Goal: Task Accomplishment & Management: Use online tool/utility

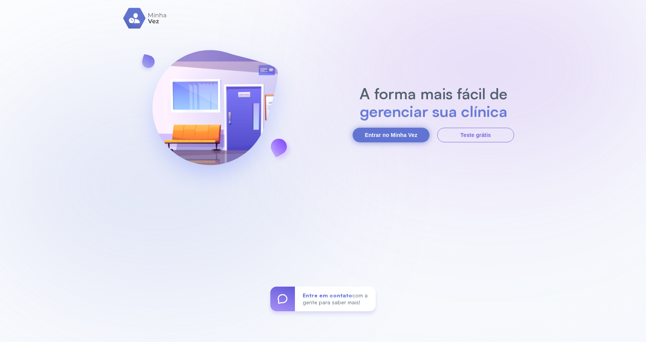
click at [407, 138] on button "Entrar no Minha Vez" at bounding box center [391, 135] width 77 height 15
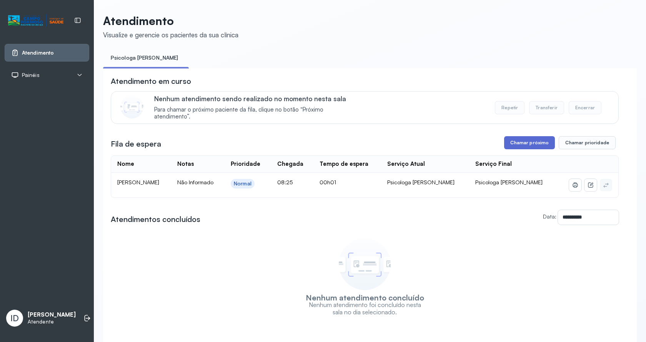
click at [529, 143] on button "Chamar próximo" at bounding box center [529, 142] width 51 height 13
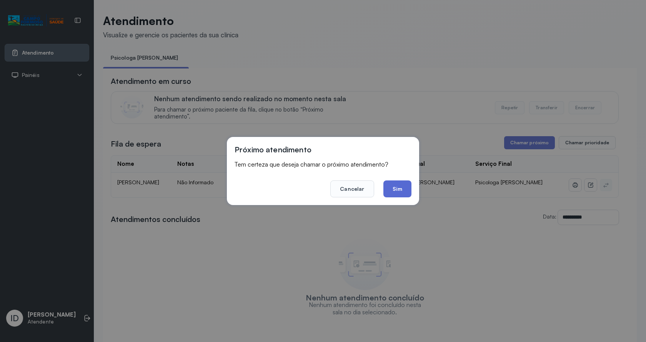
click at [391, 189] on button "Sim" at bounding box center [397, 188] width 28 height 17
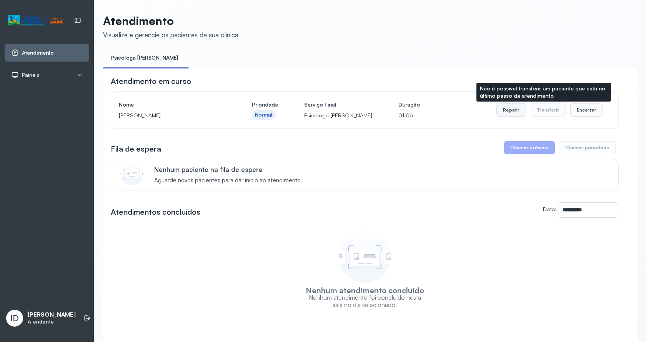
click at [518, 113] on button "Repetir" at bounding box center [511, 109] width 30 height 13
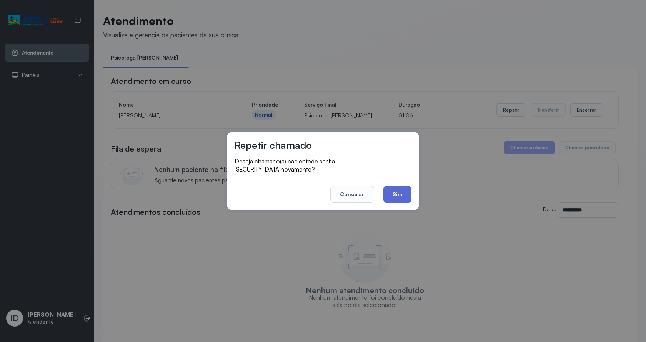
click at [402, 186] on button "Sim" at bounding box center [397, 194] width 28 height 17
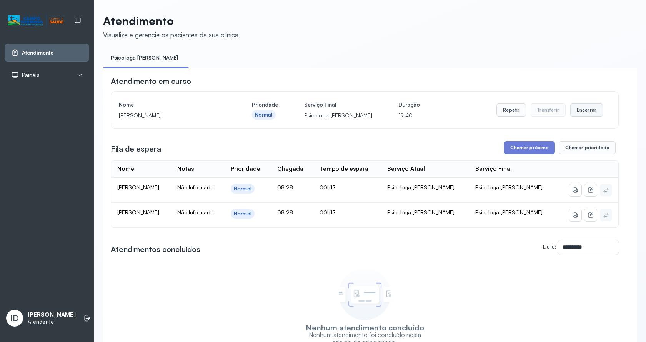
click at [590, 110] on button "Encerrar" at bounding box center [586, 109] width 33 height 13
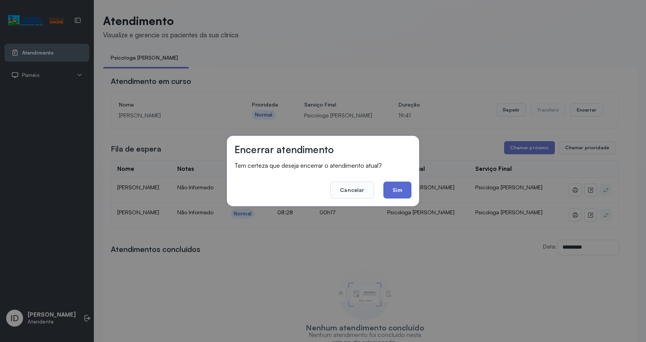
click at [401, 190] on button "Sim" at bounding box center [397, 189] width 28 height 17
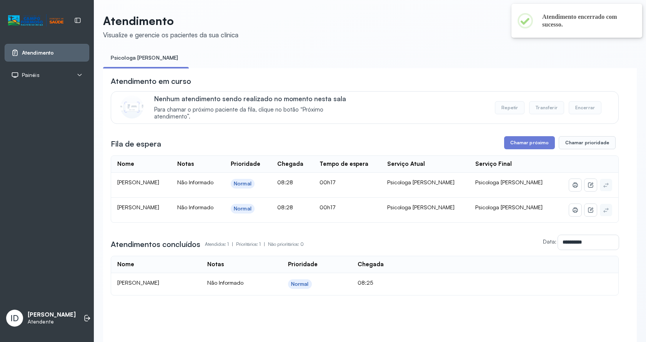
click at [530, 138] on div "**********" at bounding box center [365, 185] width 508 height 219
click at [528, 145] on button "Chamar próximo" at bounding box center [529, 142] width 51 height 13
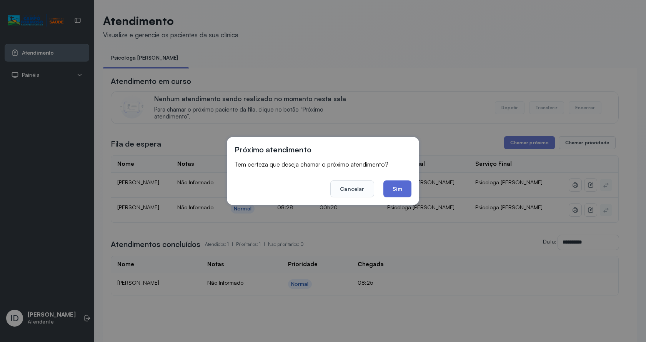
click at [399, 191] on button "Sim" at bounding box center [397, 188] width 28 height 17
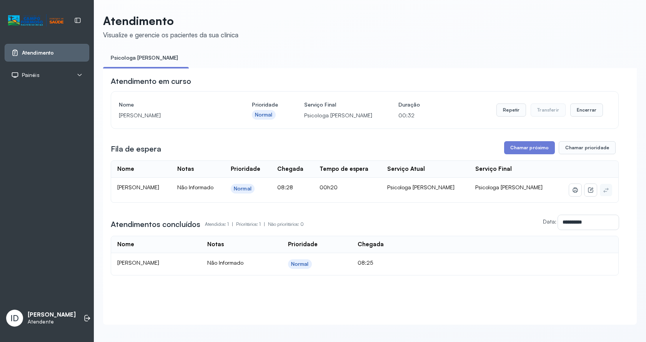
click at [574, 104] on div "Repetir Transferir Encerrar" at bounding box center [549, 110] width 106 height 22
click at [574, 116] on button "Encerrar" at bounding box center [586, 109] width 33 height 13
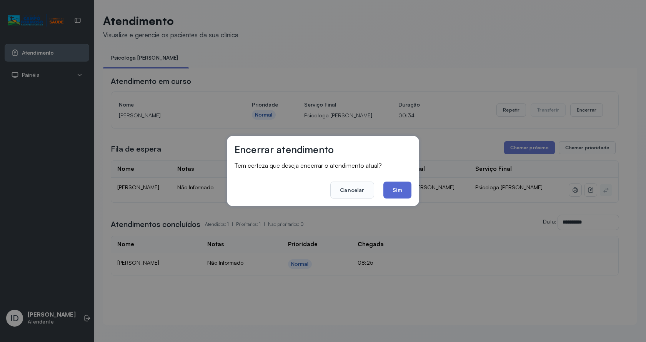
click at [404, 190] on button "Sim" at bounding box center [397, 189] width 28 height 17
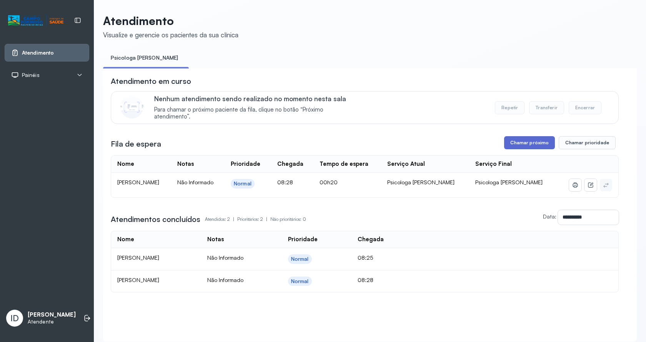
click at [537, 141] on button "Chamar próximo" at bounding box center [529, 142] width 51 height 13
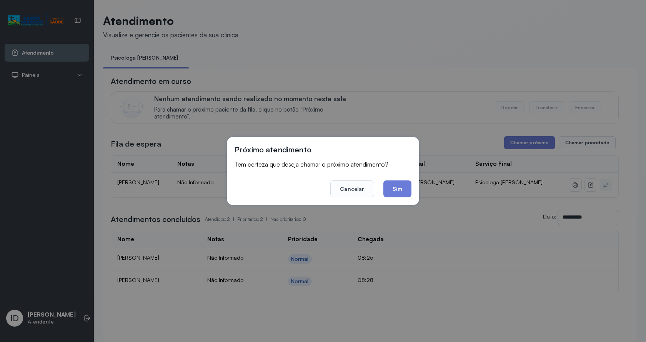
click at [404, 192] on button "Sim" at bounding box center [397, 188] width 28 height 17
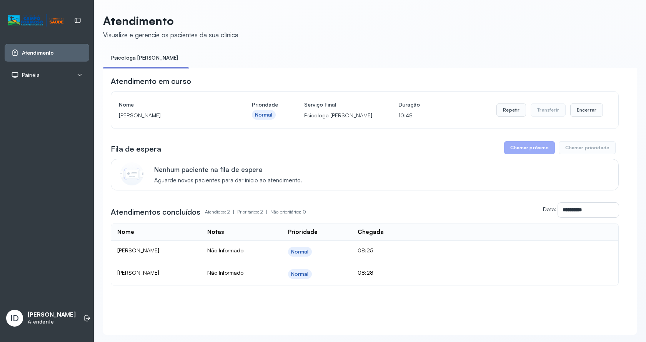
click at [594, 104] on div "Repetir Transferir Encerrar" at bounding box center [549, 110] width 106 height 22
click at [587, 108] on button "Encerrar" at bounding box center [586, 109] width 33 height 13
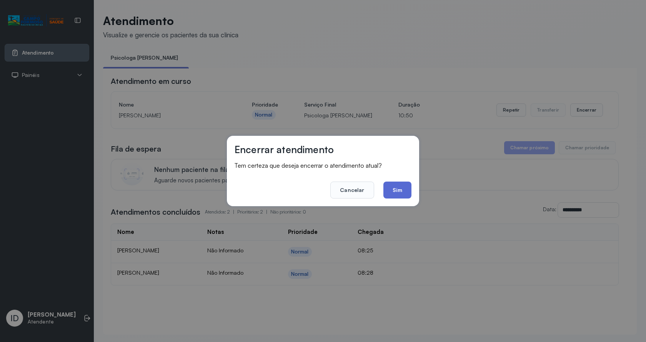
click at [388, 198] on button "Sim" at bounding box center [397, 189] width 28 height 17
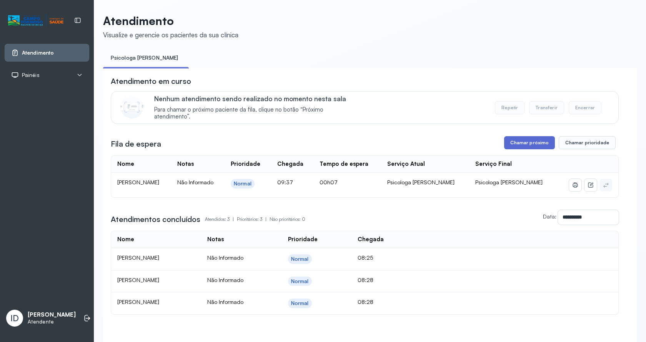
click at [535, 148] on button "Chamar próximo" at bounding box center [529, 142] width 51 height 13
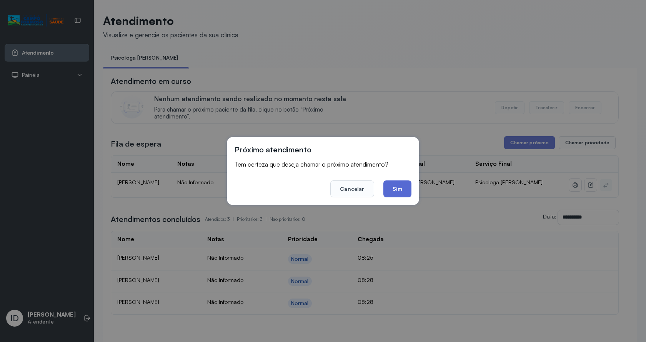
drag, startPoint x: 394, startPoint y: 191, endPoint x: 369, endPoint y: 148, distance: 49.3
click at [393, 190] on button "Sim" at bounding box center [397, 188] width 28 height 17
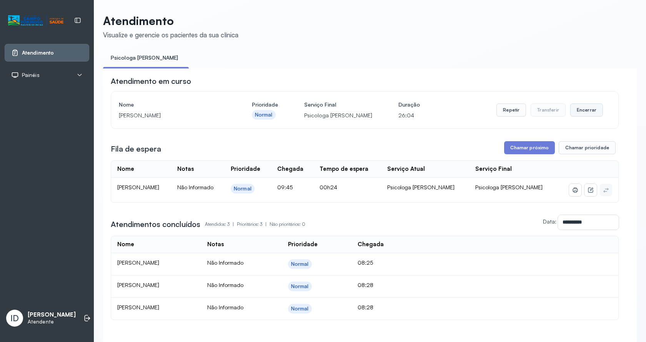
click at [570, 116] on button "Encerrar" at bounding box center [586, 109] width 33 height 13
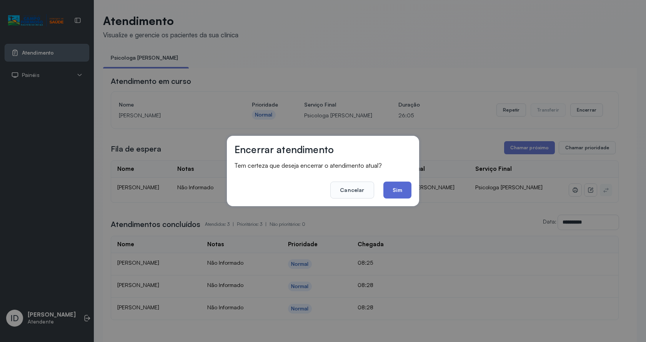
click at [398, 187] on button "Sim" at bounding box center [397, 189] width 28 height 17
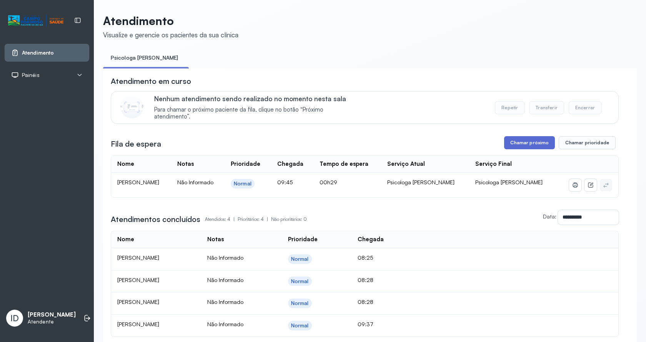
click at [510, 140] on button "Chamar próximo" at bounding box center [529, 142] width 51 height 13
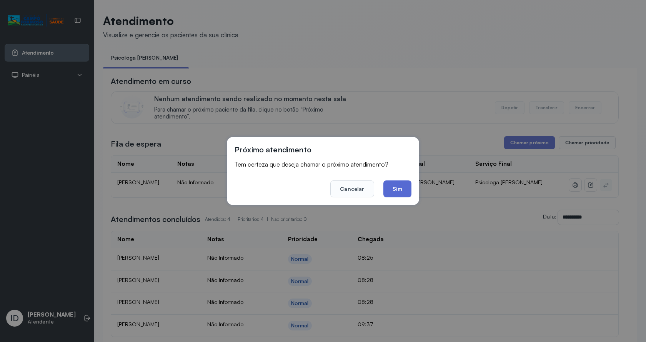
click at [406, 193] on button "Sim" at bounding box center [397, 188] width 28 height 17
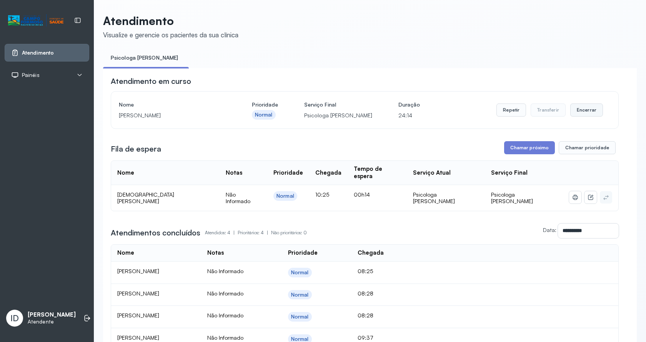
click at [589, 112] on button "Encerrar" at bounding box center [586, 109] width 33 height 13
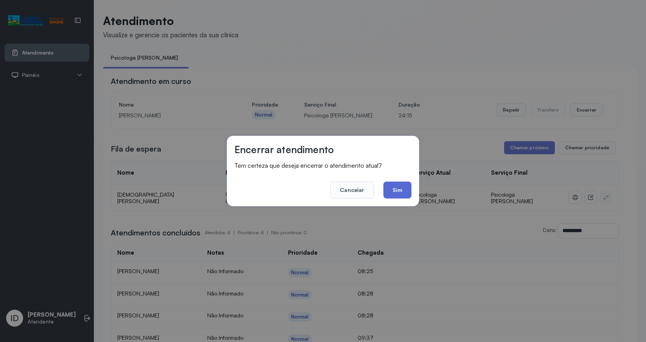
click at [400, 187] on button "Sim" at bounding box center [397, 189] width 28 height 17
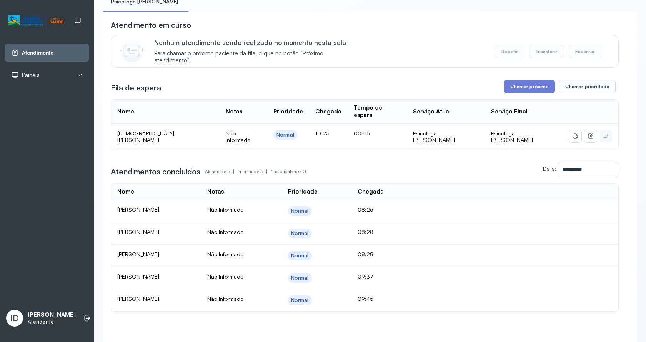
scroll to position [96, 0]
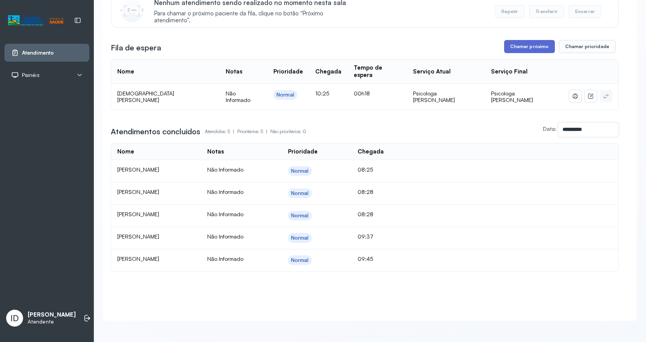
click at [532, 45] on button "Chamar próximo" at bounding box center [529, 46] width 51 height 13
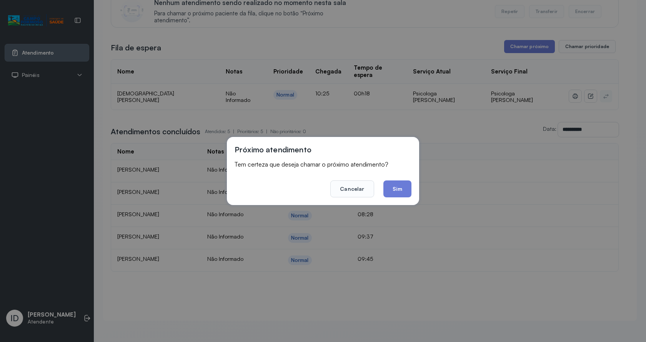
drag, startPoint x: 392, startPoint y: 186, endPoint x: 383, endPoint y: 152, distance: 34.7
click at [388, 173] on footer "Cancelar Sim" at bounding box center [323, 184] width 177 height 28
click at [397, 190] on button "Sim" at bounding box center [397, 188] width 28 height 17
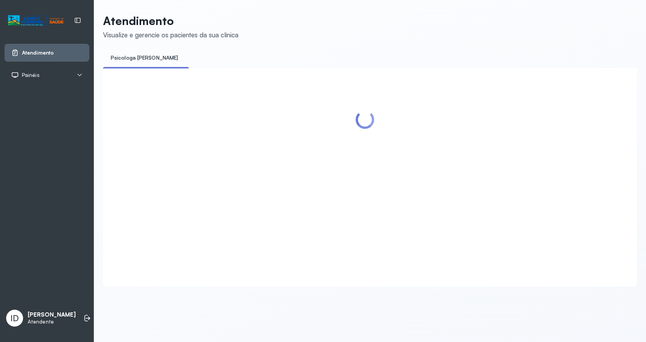
scroll to position [0, 0]
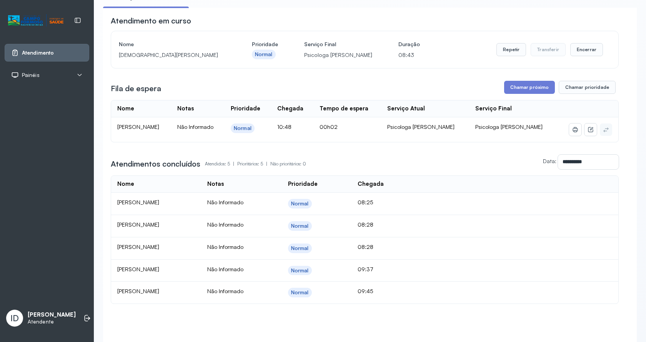
scroll to position [77, 0]
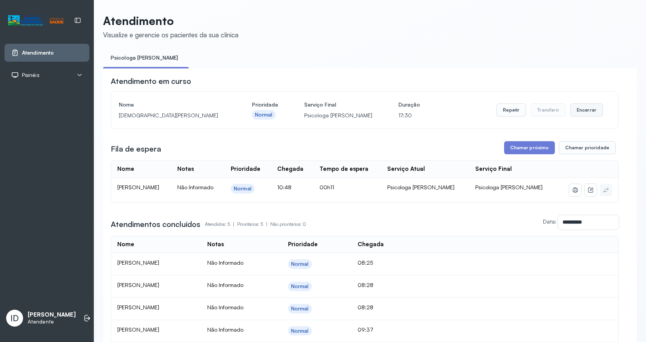
click at [577, 111] on button "Encerrar" at bounding box center [586, 109] width 33 height 13
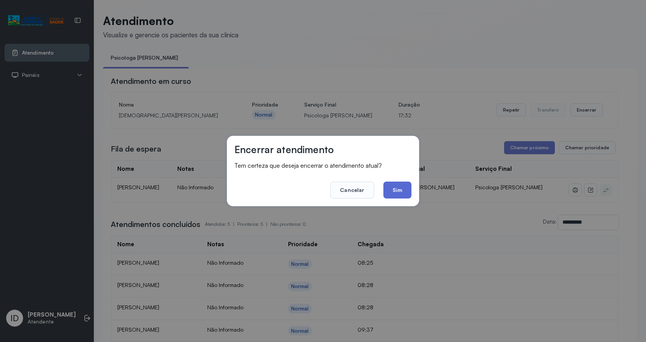
click at [402, 187] on button "Sim" at bounding box center [397, 189] width 28 height 17
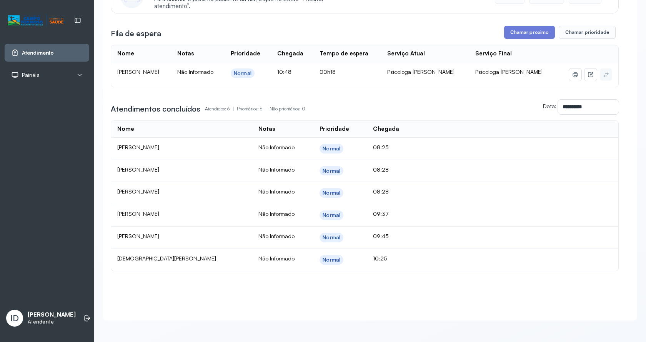
scroll to position [118, 0]
click at [547, 30] on button "Chamar próximo" at bounding box center [529, 32] width 51 height 13
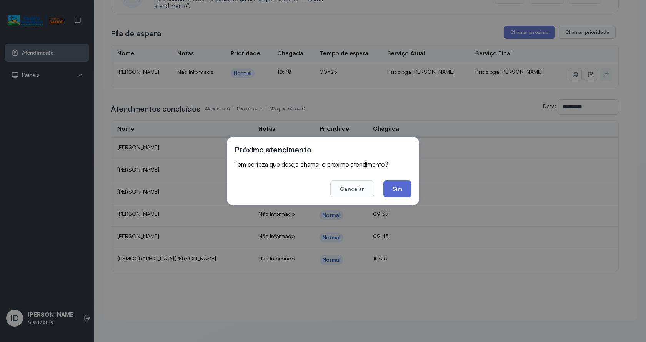
click at [403, 190] on button "Sim" at bounding box center [397, 188] width 28 height 17
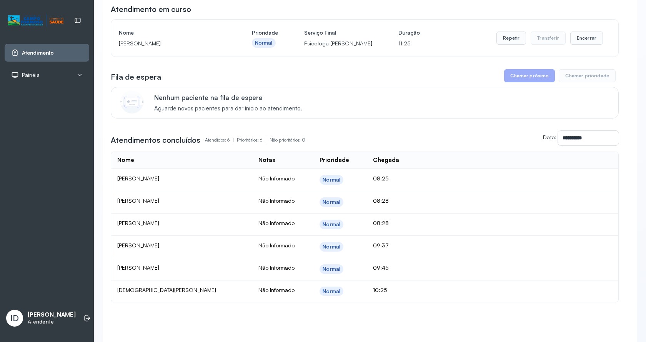
scroll to position [0, 0]
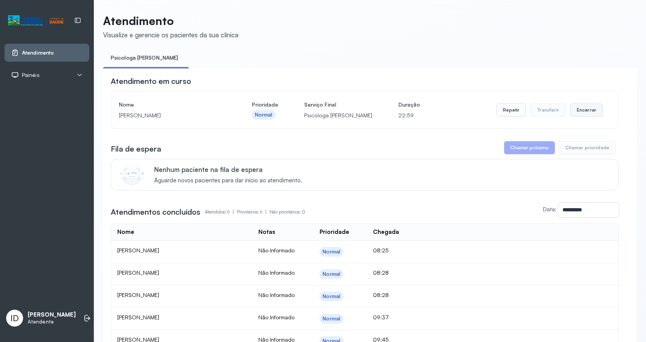
click at [586, 116] on button "Encerrar" at bounding box center [586, 109] width 33 height 13
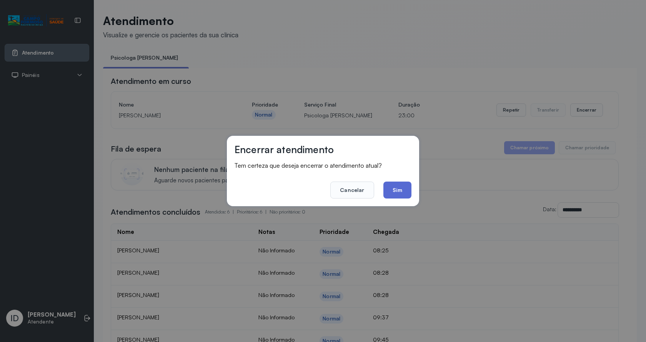
click at [387, 195] on button "Sim" at bounding box center [397, 189] width 28 height 17
